Goal: Information Seeking & Learning: Find specific fact

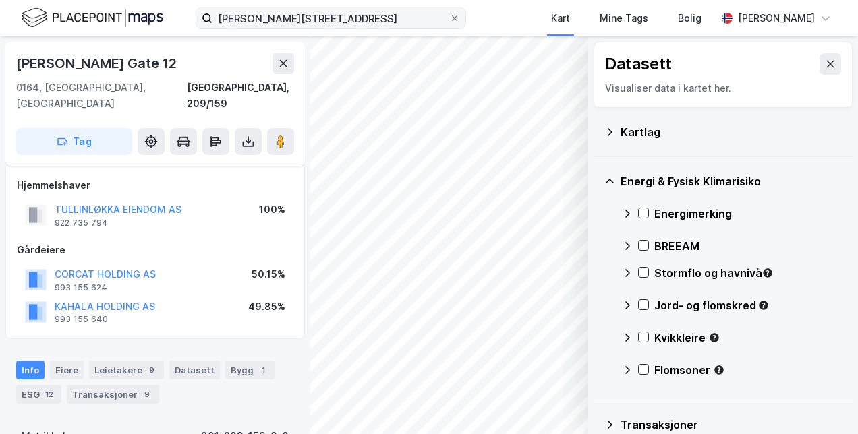
scroll to position [10, 0]
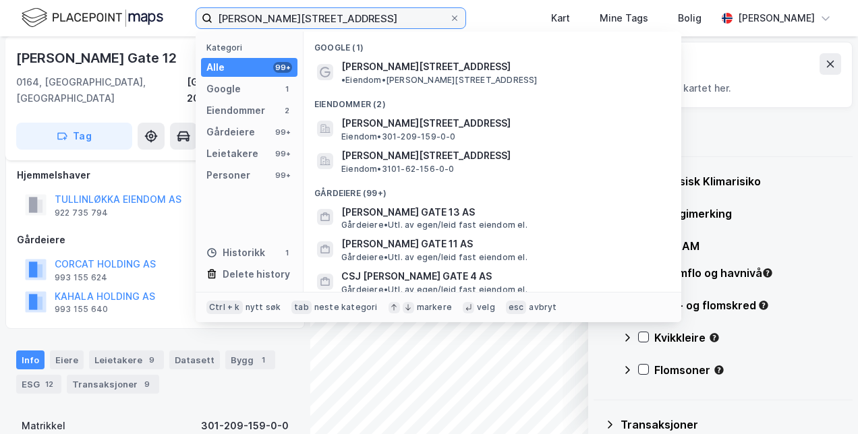
drag, startPoint x: 389, startPoint y: 15, endPoint x: -3, endPoint y: 15, distance: 391.3
click at [0, 15] on html "Kristian Augusts gate 12 Kategori Alle 99+ Google 1 Eiendommer 2 Gårdeiere 99+ …" at bounding box center [429, 217] width 858 height 434
paste input "Storelvbakken 5"
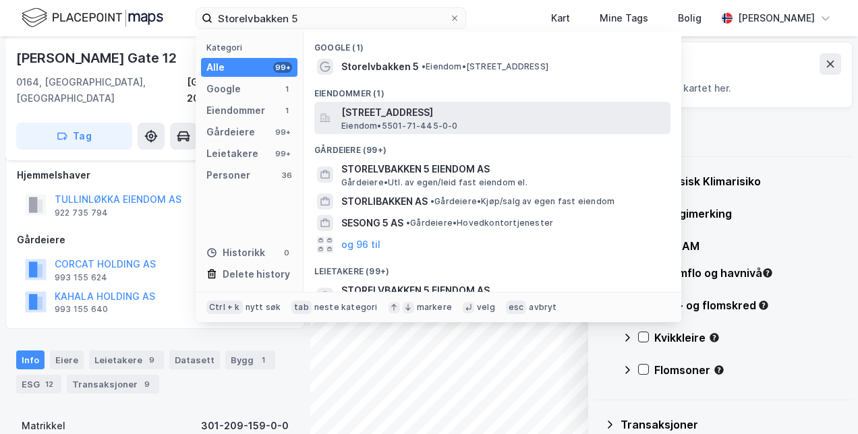
click at [435, 113] on span "[STREET_ADDRESS]" at bounding box center [503, 113] width 324 height 16
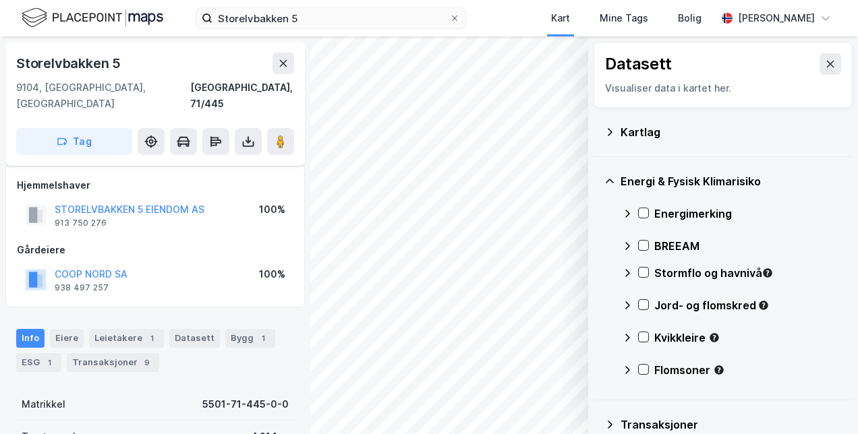
scroll to position [10, 0]
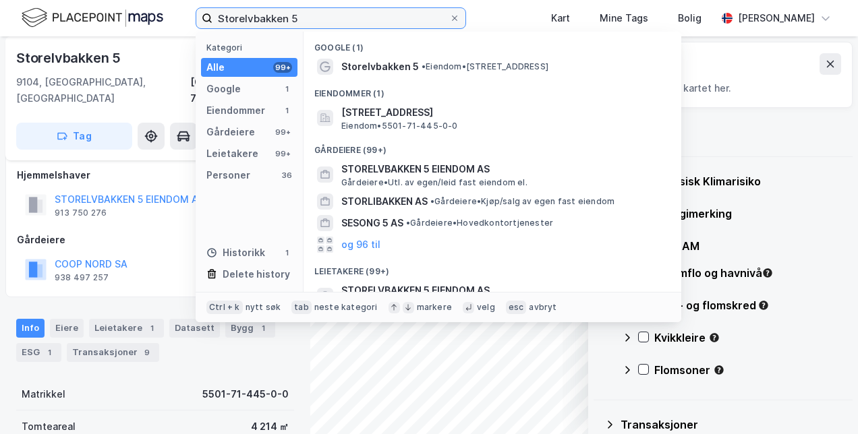
drag, startPoint x: 343, startPoint y: 17, endPoint x: 116, endPoint y: -12, distance: 229.2
click at [116, 0] on html "Storelvbakken 5 Kategori Alle 99+ Google 1 Eiendommer 1 Gårdeiere 99+ Leietaker…" at bounding box center [429, 217] width 858 height 434
paste input "Hamneneset 1"
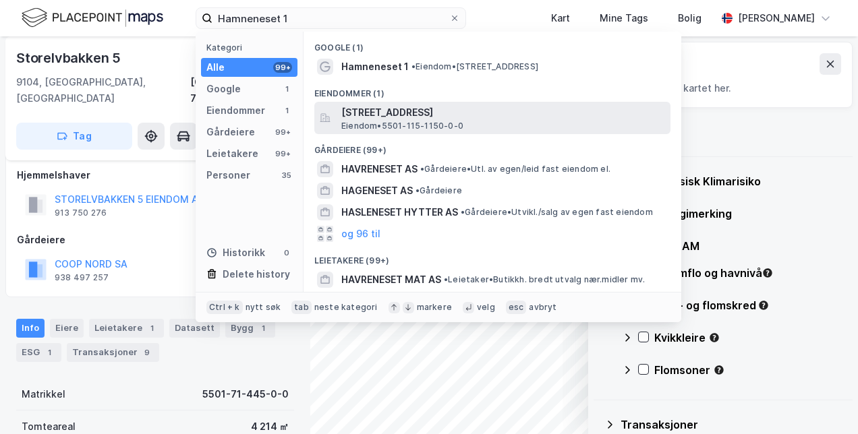
click at [428, 123] on span "Eiendom • 5501-115-1150-0-0" at bounding box center [402, 126] width 122 height 11
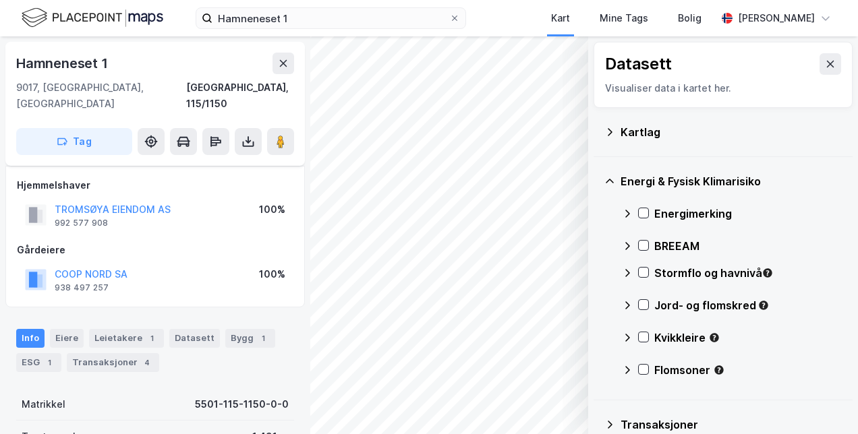
scroll to position [10, 0]
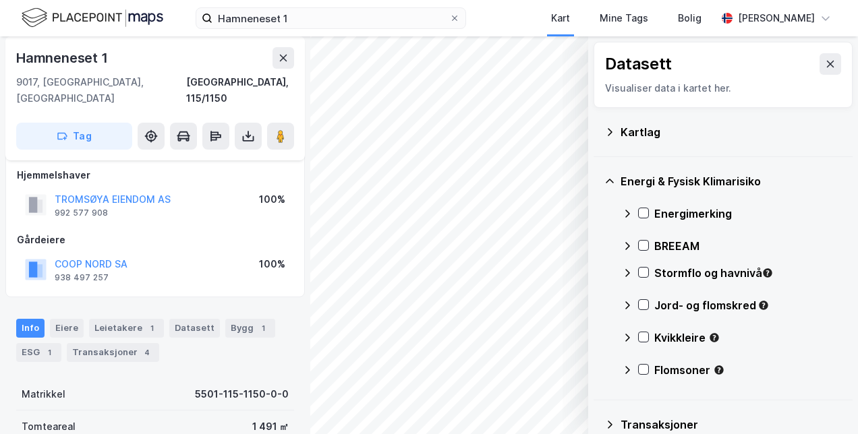
click at [246, 303] on div "Info Eiere Leietakere 1 Datasett Bygg 1 ESG 1 Transaksjoner 4" at bounding box center [155, 335] width 310 height 65
click at [244, 319] on div "Bygg 1" at bounding box center [250, 328] width 50 height 19
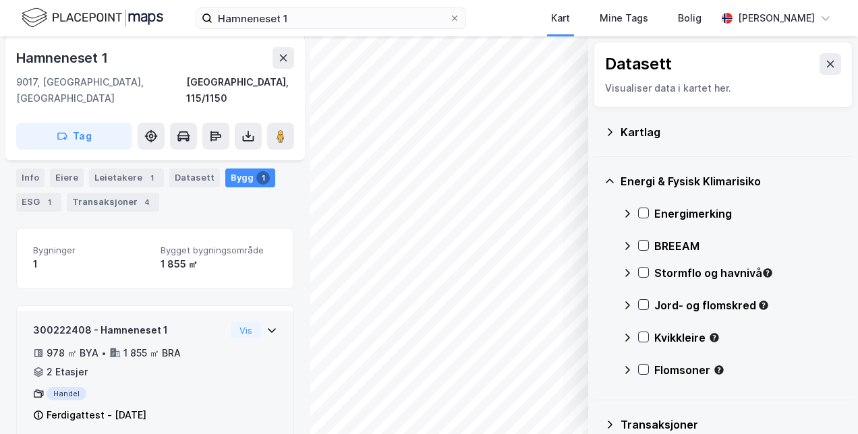
scroll to position [165, 0]
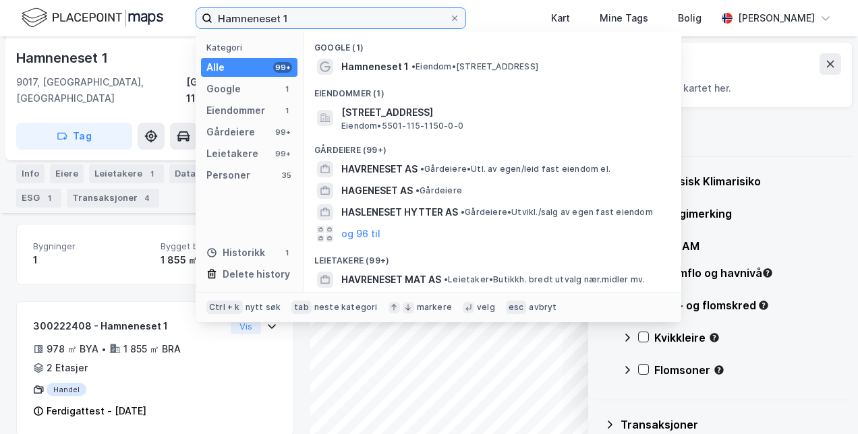
drag, startPoint x: 324, startPoint y: 22, endPoint x: 69, endPoint y: 22, distance: 254.4
click at [69, 22] on div "Hamneneset 1 Kategori Alle 99+ Google 1 Eiendommer 1 Gårdeiere 99+ Leietakere 9…" at bounding box center [429, 18] width 858 height 36
paste input "Storelvbakken 5"
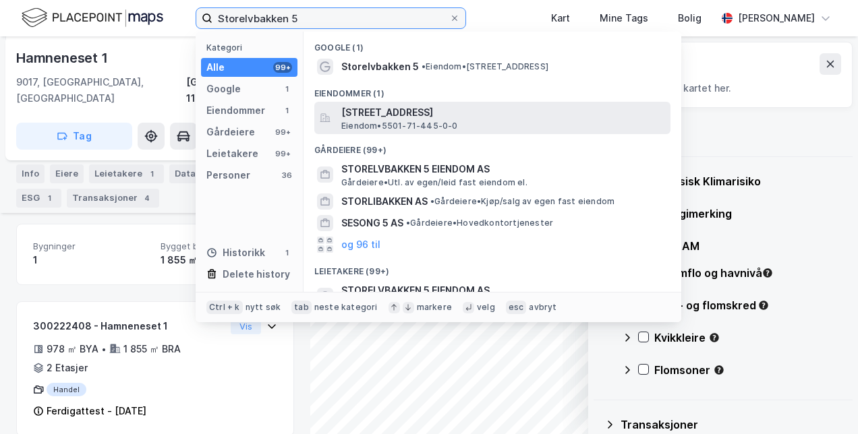
type input "Storelvbakken 5"
click at [420, 113] on span "[STREET_ADDRESS]" at bounding box center [503, 113] width 324 height 16
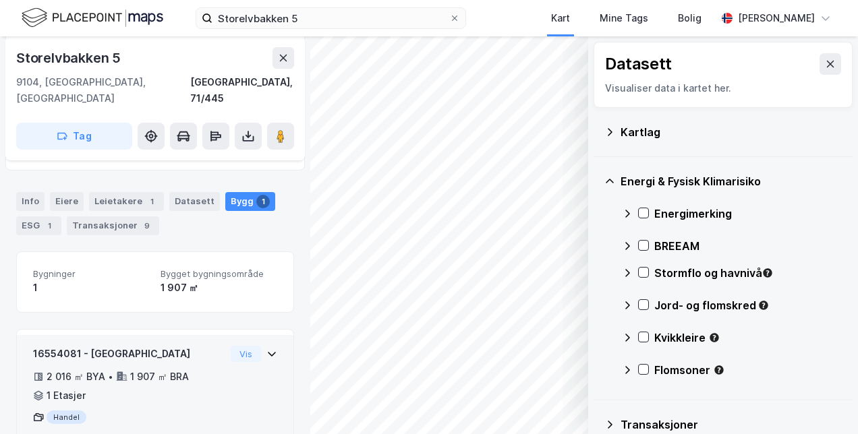
scroll to position [165, 0]
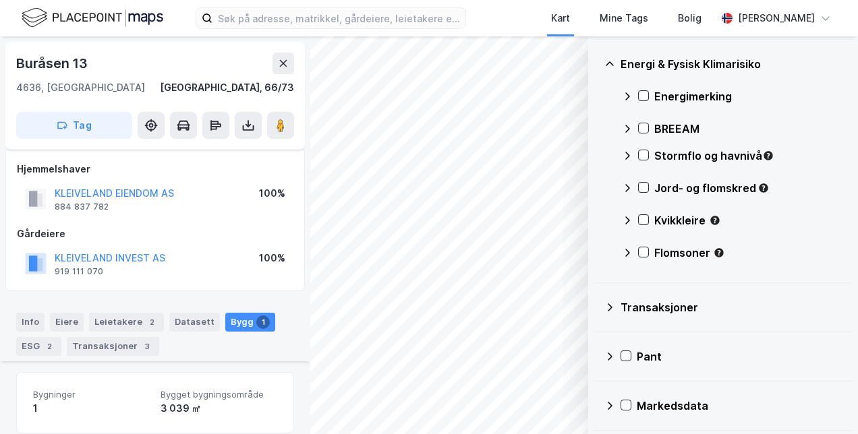
scroll to position [165, 0]
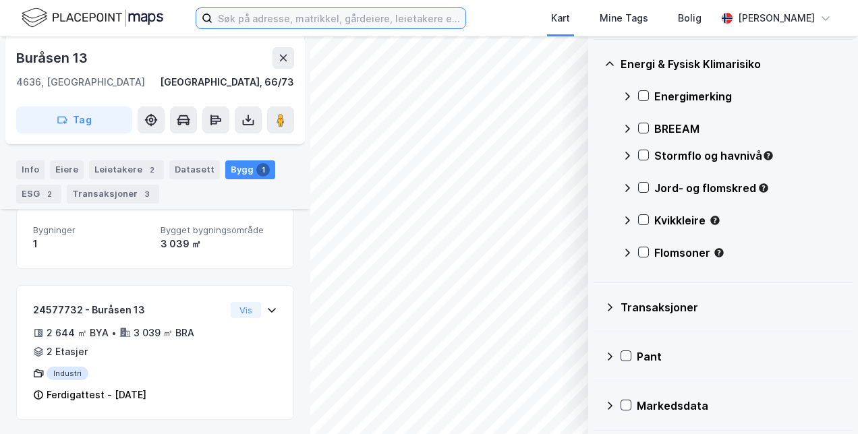
click at [283, 24] on input at bounding box center [339, 18] width 253 height 20
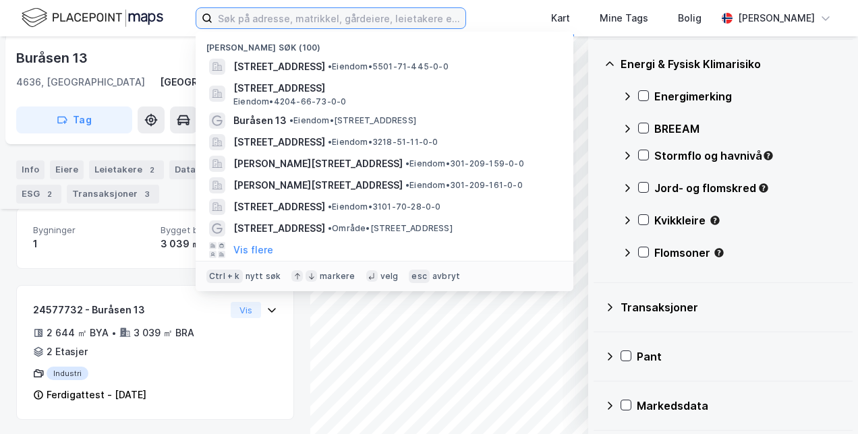
paste input "Storelvbakken 5"
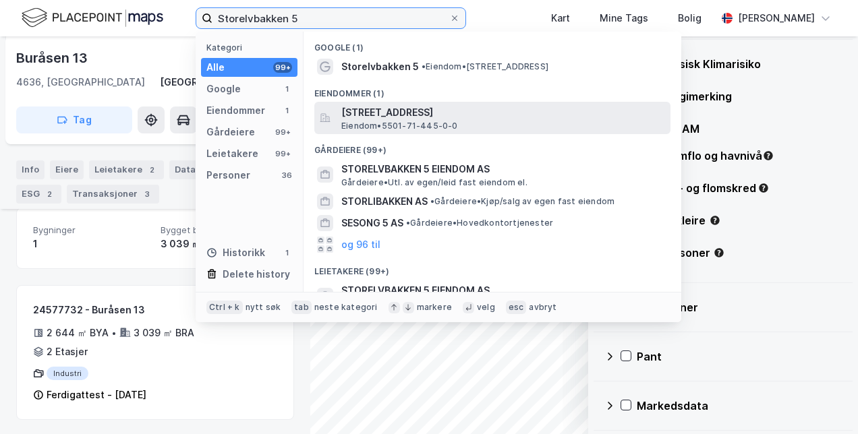
type input "Storelvbakken 5"
click at [389, 113] on span "[STREET_ADDRESS]" at bounding box center [503, 113] width 324 height 16
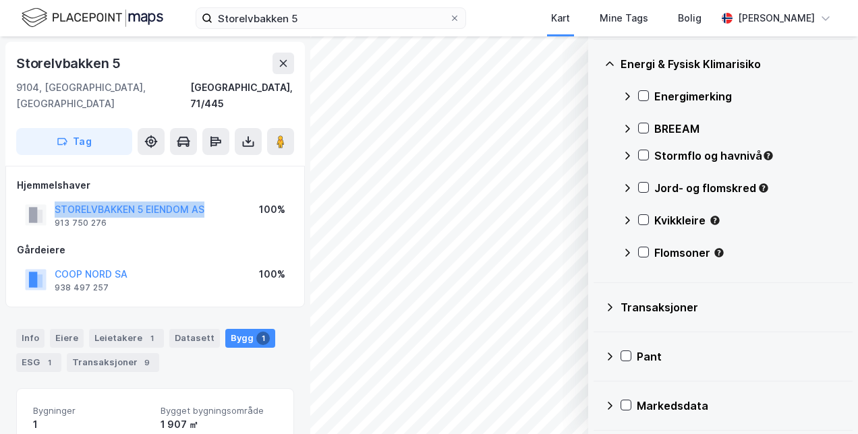
drag, startPoint x: 219, startPoint y: 192, endPoint x: 54, endPoint y: 198, distance: 164.7
click at [54, 199] on div "STORELVBAKKEN 5 EIENDOM AS 913 750 276 100%" at bounding box center [155, 215] width 277 height 32
drag, startPoint x: 54, startPoint y: 198, endPoint x: 63, endPoint y: 197, distance: 9.5
copy button "STORELVBAKKEN 5 EIENDOM AS"
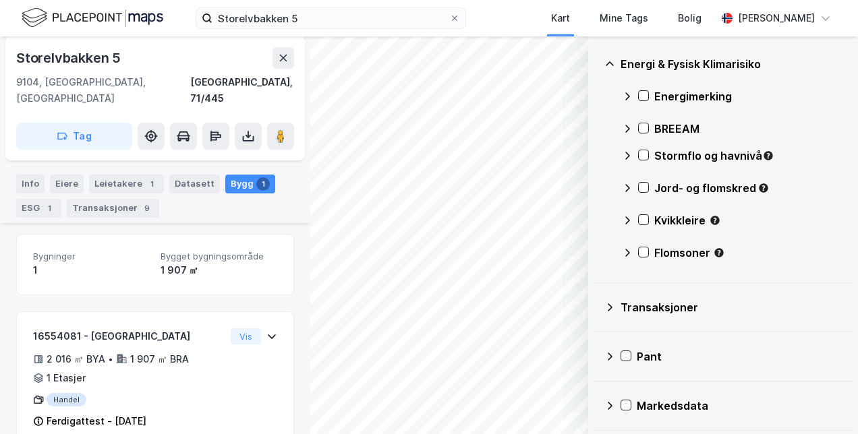
scroll to position [165, 0]
